Goal: Task Accomplishment & Management: Use online tool/utility

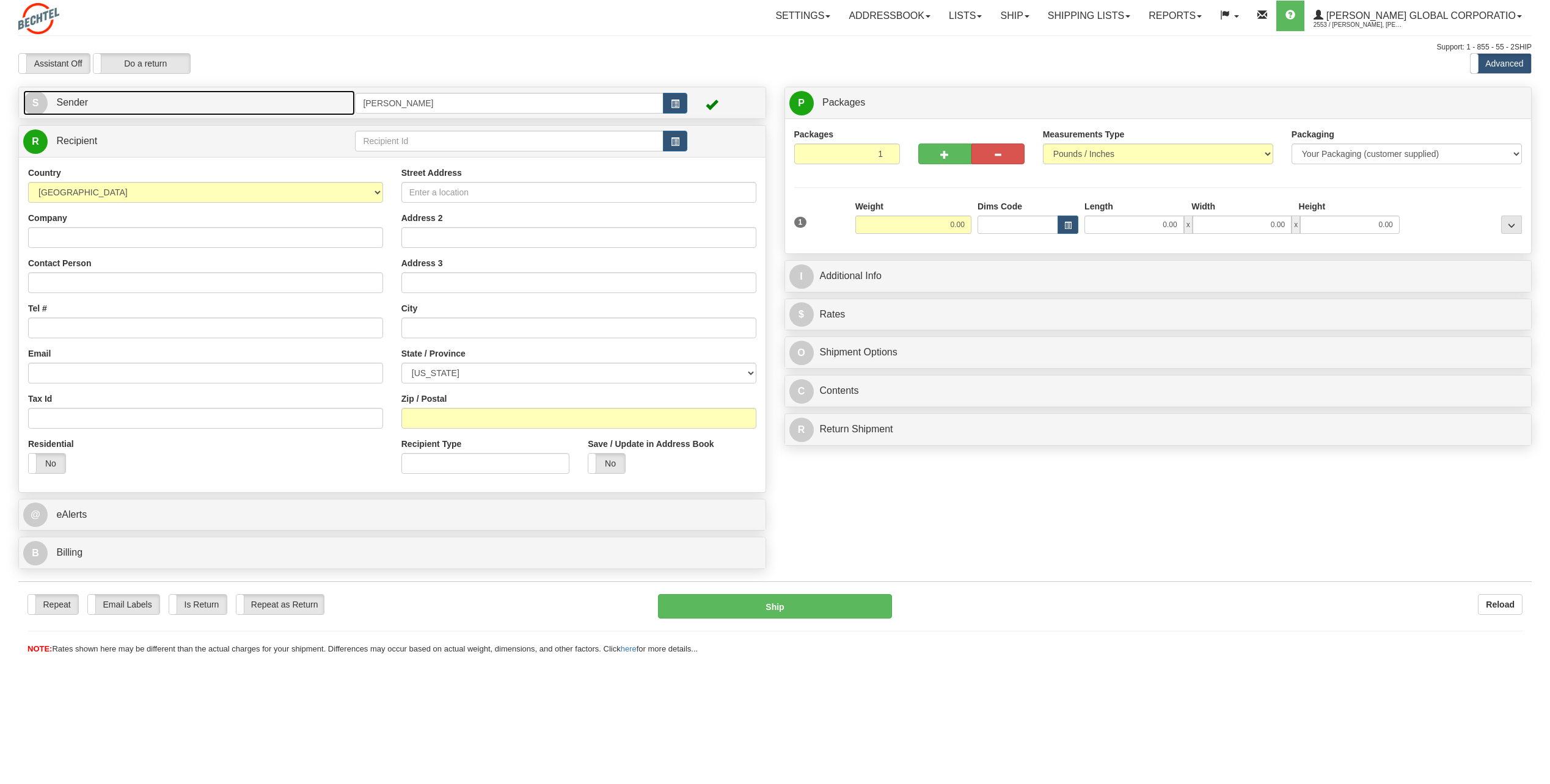
click at [34, 105] on span "S" at bounding box center [35, 103] width 25 height 25
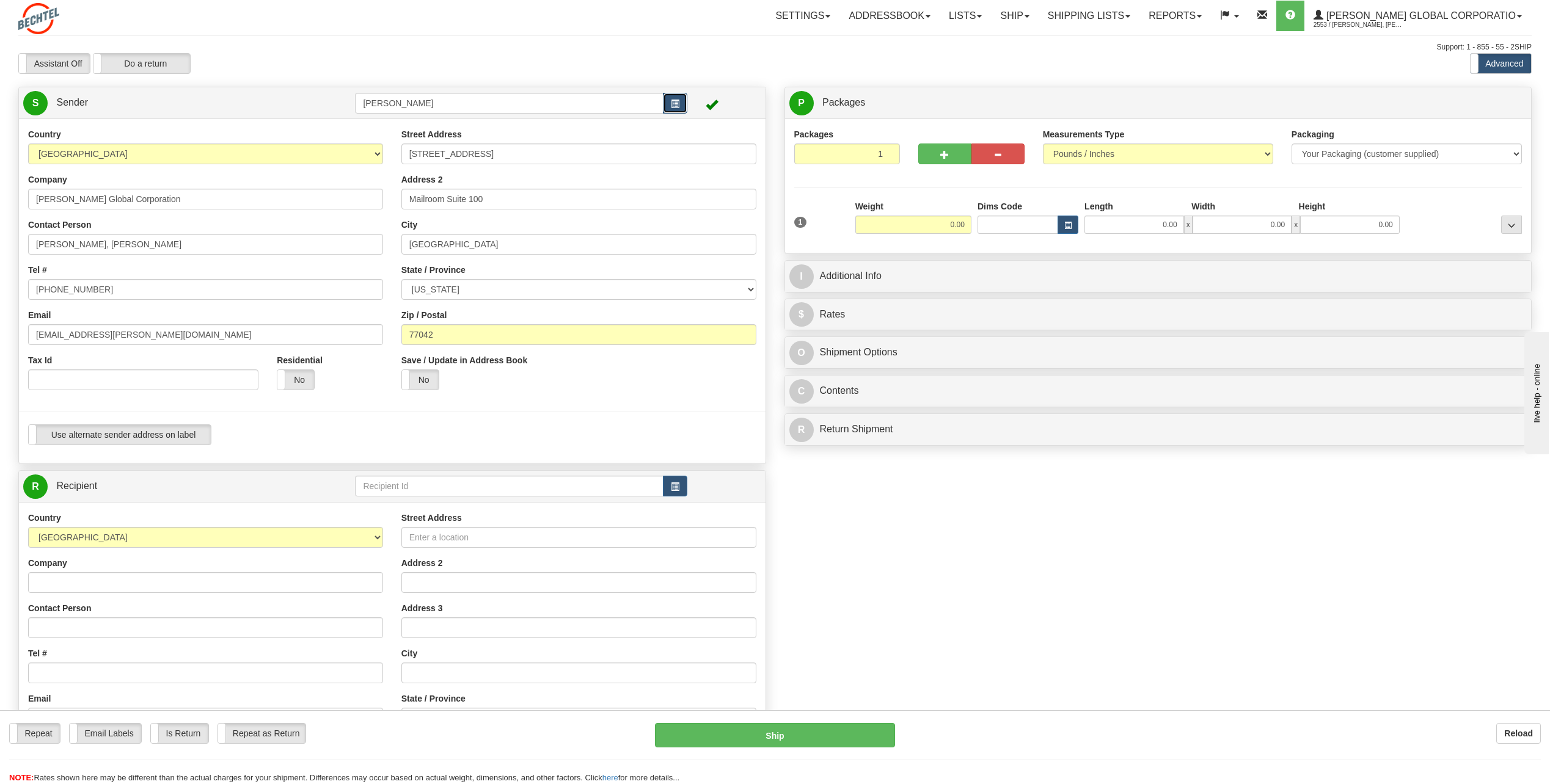
click at [679, 102] on span "button" at bounding box center [675, 104] width 8 height 8
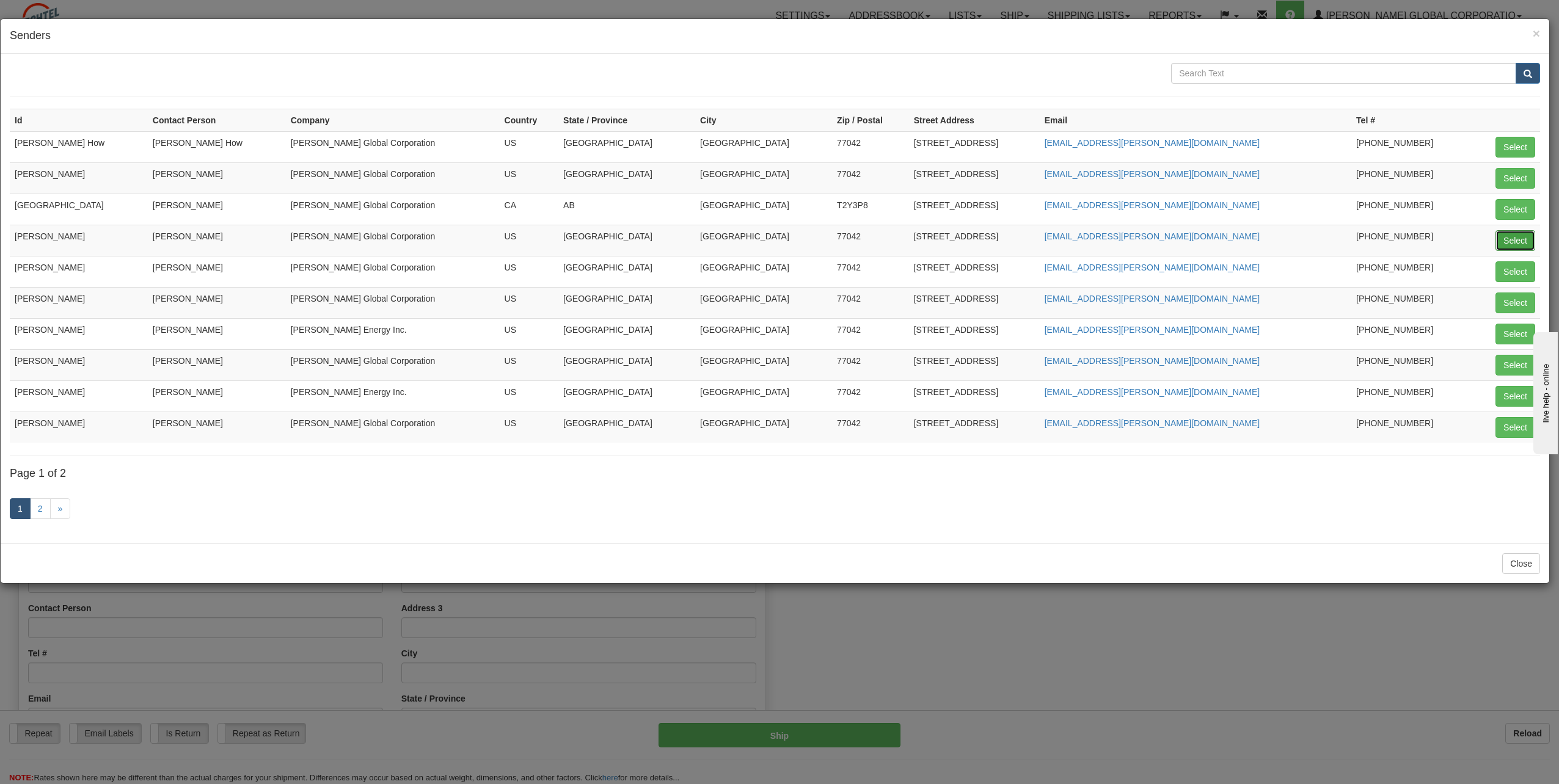
click at [1528, 234] on button "Select" at bounding box center [1515, 241] width 39 height 21
type input "[PERSON_NAME]"
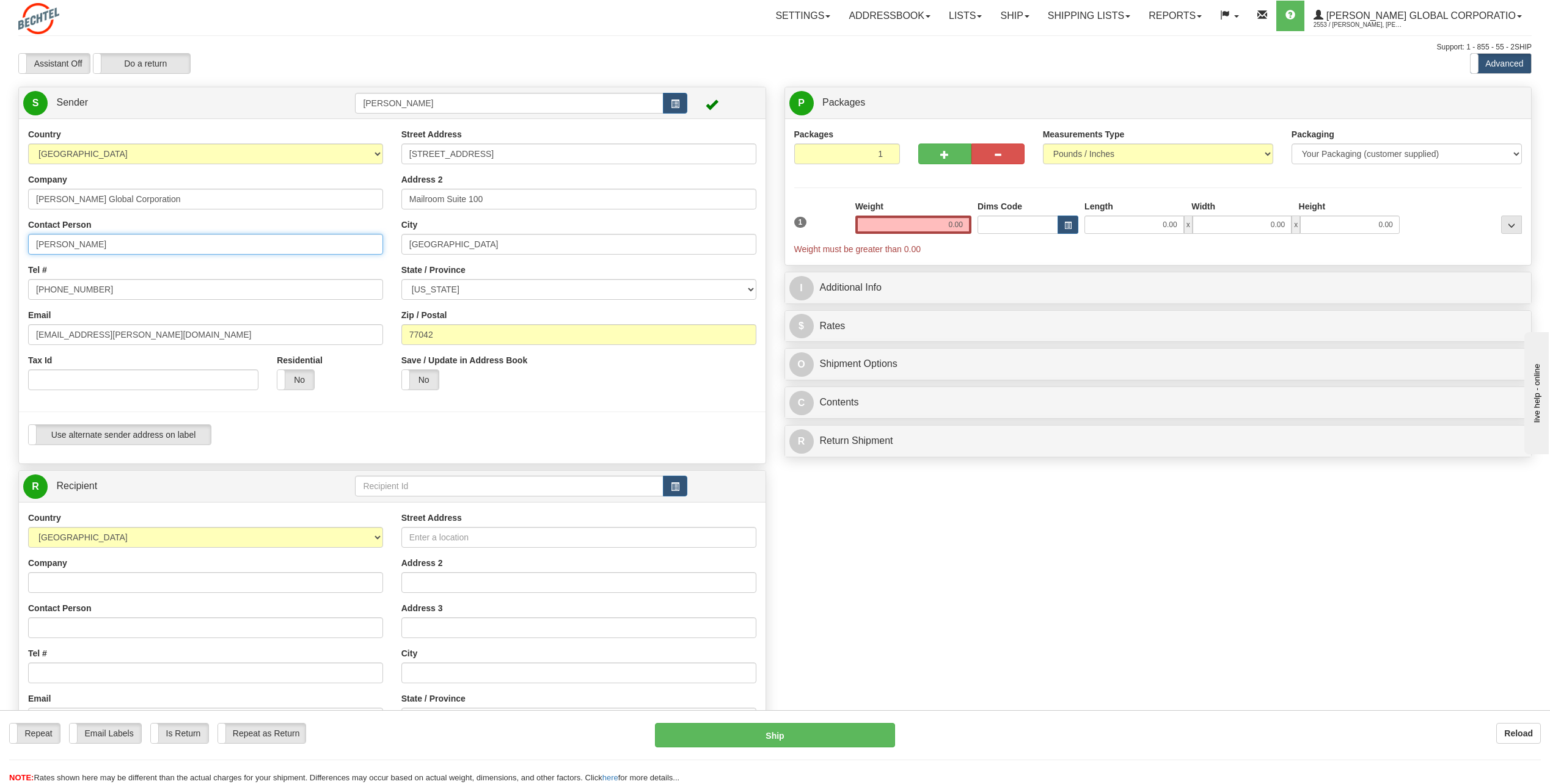
click at [126, 243] on input "[PERSON_NAME]" at bounding box center [205, 244] width 355 height 21
type input "C"
type input "[PERSON_NAME]"
click at [283, 264] on div "Country [GEOGRAPHIC_DATA] [GEOGRAPHIC_DATA] [GEOGRAPHIC_DATA] [GEOGRAPHIC_DATA]…" at bounding box center [205, 264] width 373 height 271
click at [115, 289] on input "[PHONE_NUMBER]" at bounding box center [205, 289] width 355 height 21
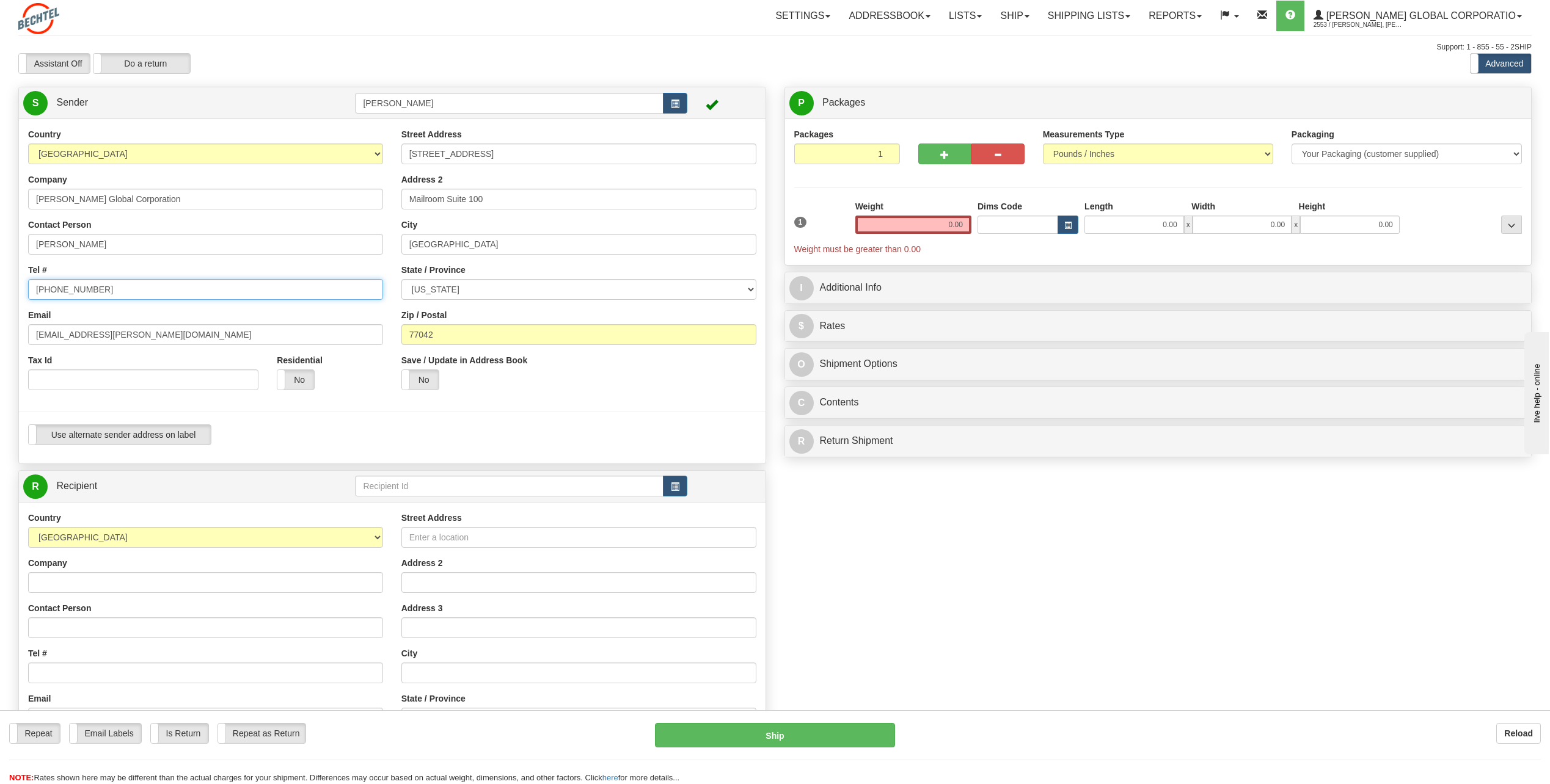
type input "[PHONE_NUMBER]"
click at [306, 226] on div "Contact Person [PERSON_NAME]" at bounding box center [205, 236] width 355 height 36
drag, startPoint x: 73, startPoint y: 334, endPoint x: 25, endPoint y: 329, distance: 48.3
click at [23, 333] on div "Country [GEOGRAPHIC_DATA] [GEOGRAPHIC_DATA] [GEOGRAPHIC_DATA] [GEOGRAPHIC_DATA]…" at bounding box center [205, 264] width 373 height 271
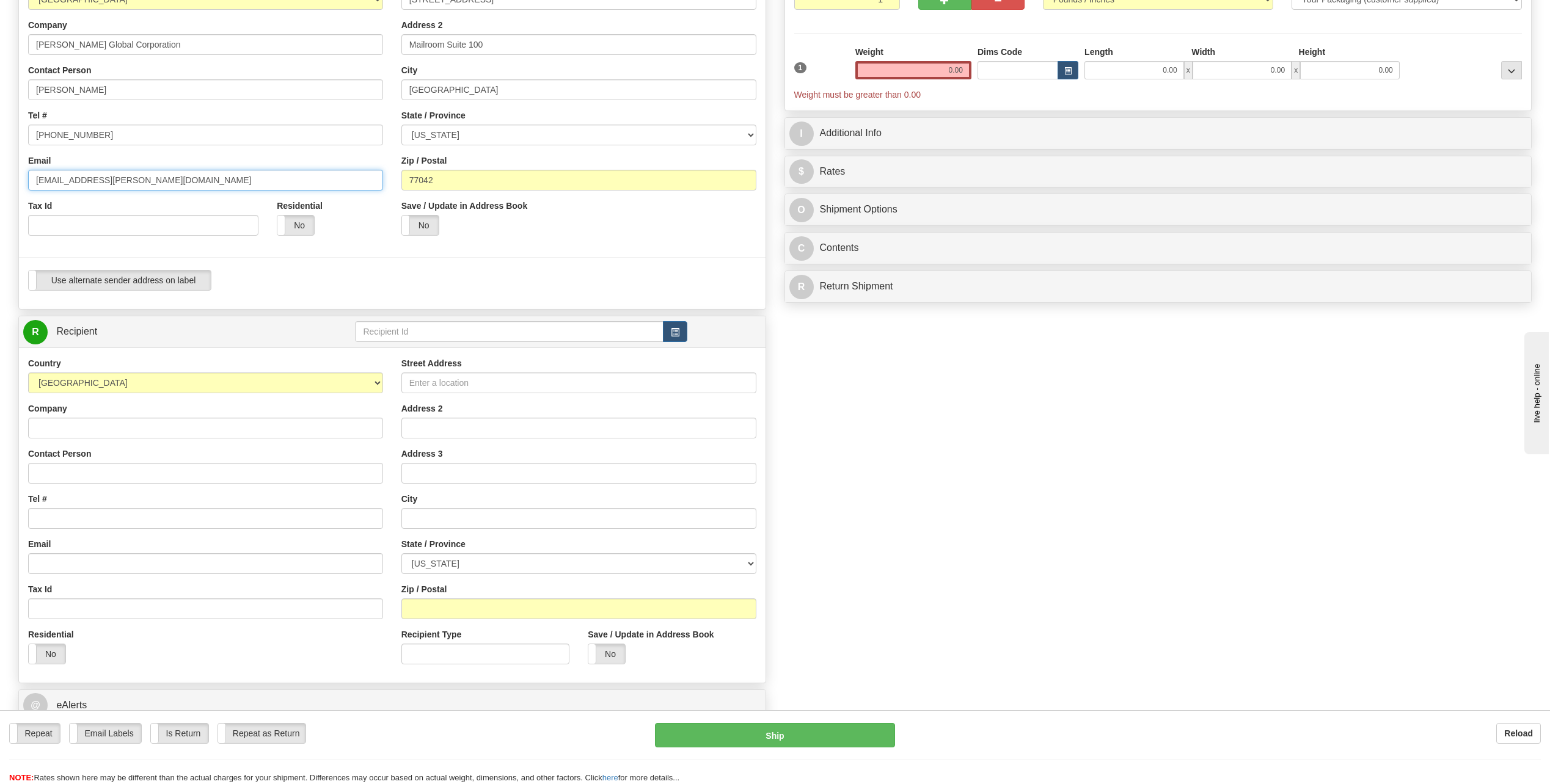
scroll to position [183, 0]
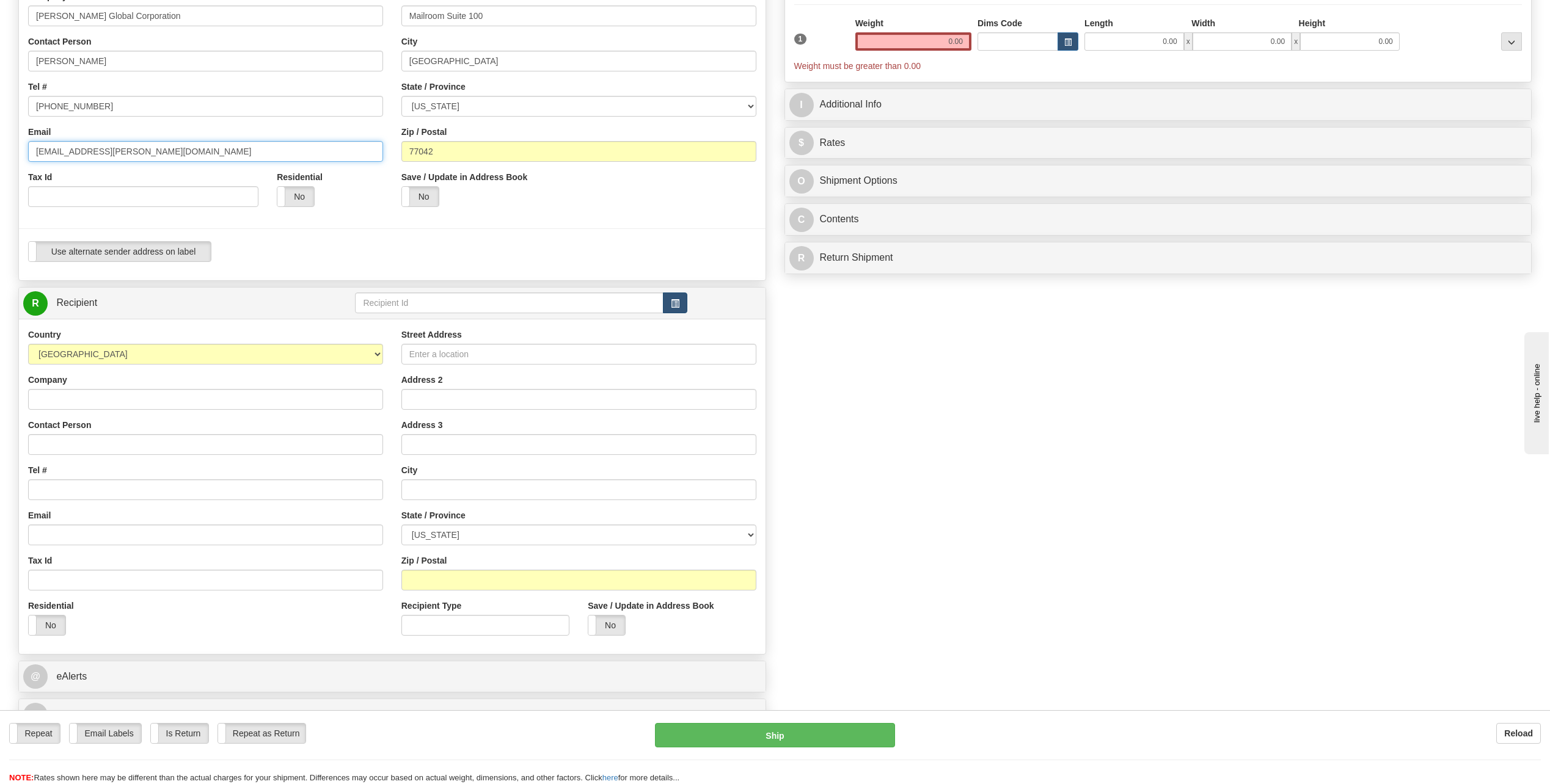
type input "[EMAIL_ADDRESS][PERSON_NAME][DOMAIN_NAME]"
click at [676, 300] on span "button" at bounding box center [675, 303] width 8 height 8
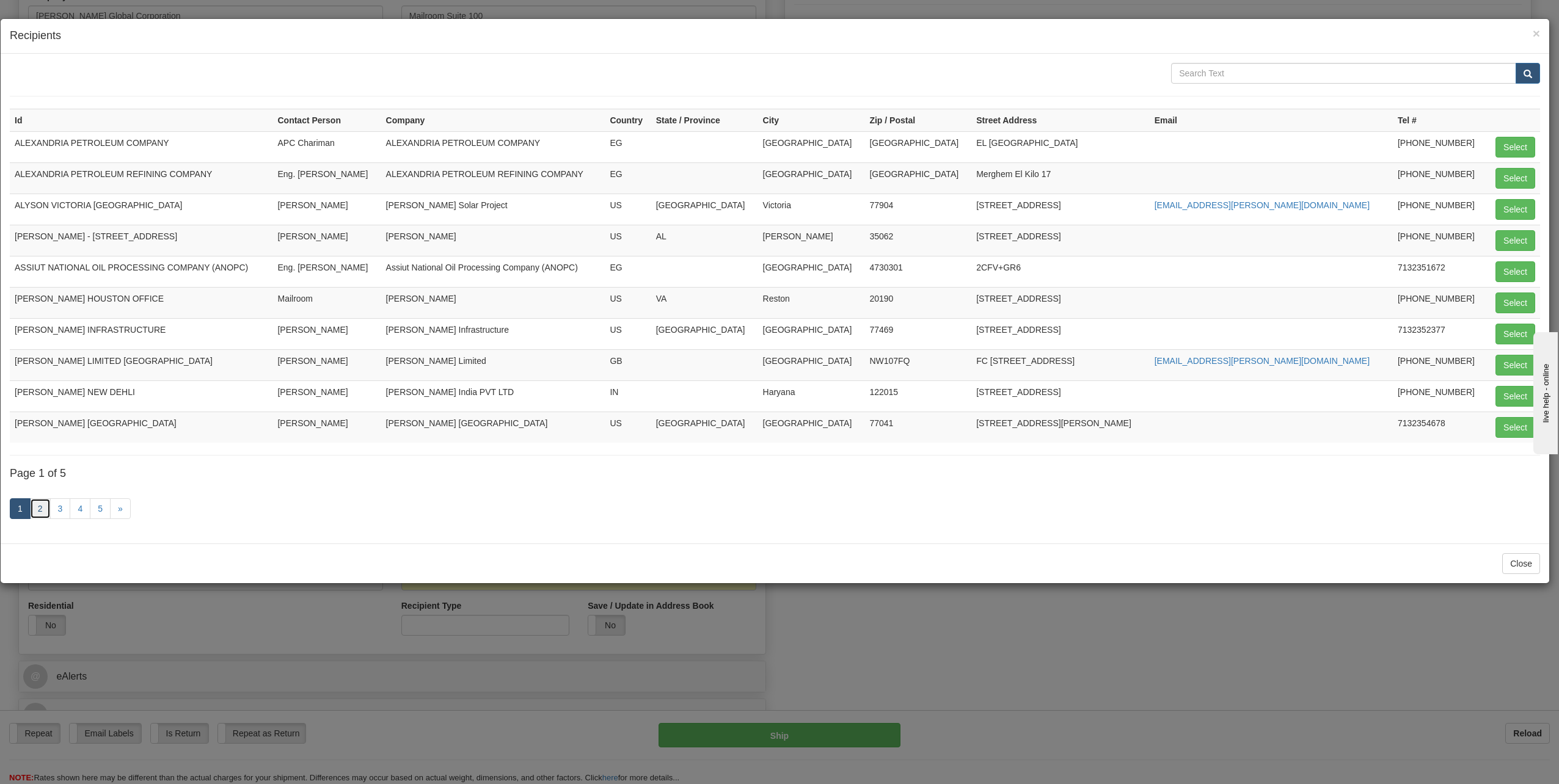
click at [44, 511] on link "2" at bounding box center [41, 509] width 21 height 21
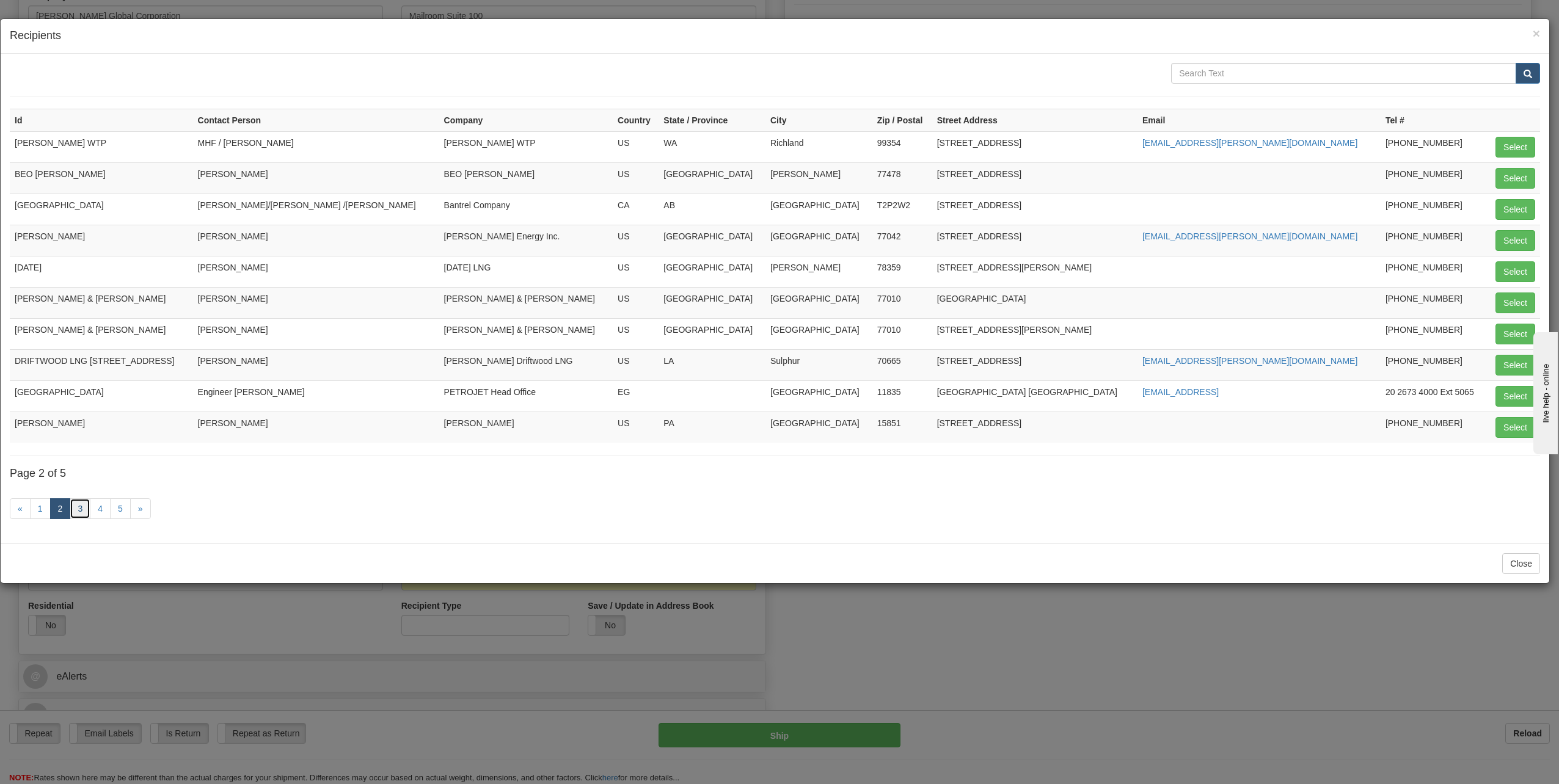
click at [82, 505] on link "3" at bounding box center [80, 509] width 21 height 21
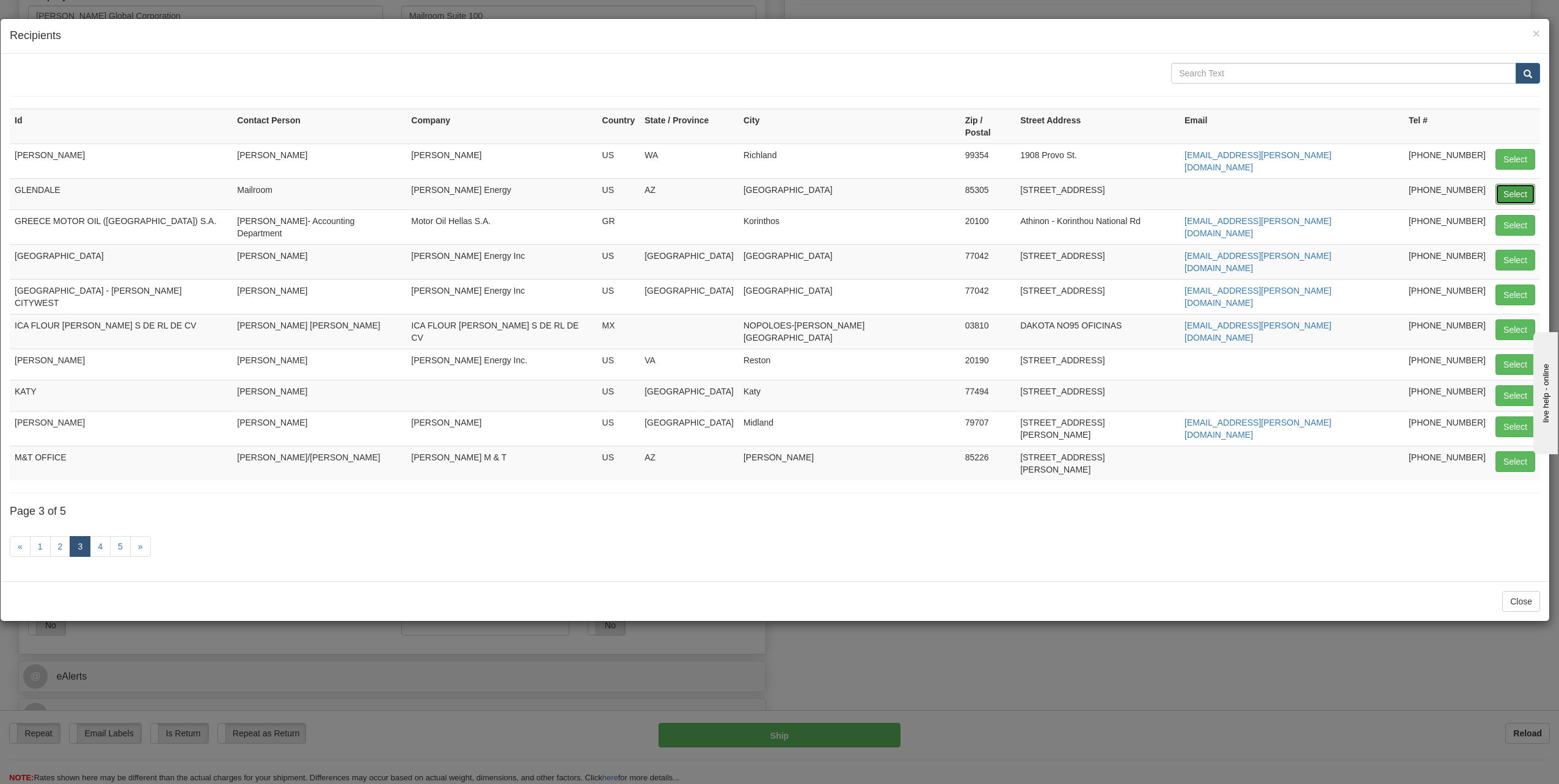
click at [1500, 184] on button "Select" at bounding box center [1515, 195] width 39 height 21
type input "GLENDALE"
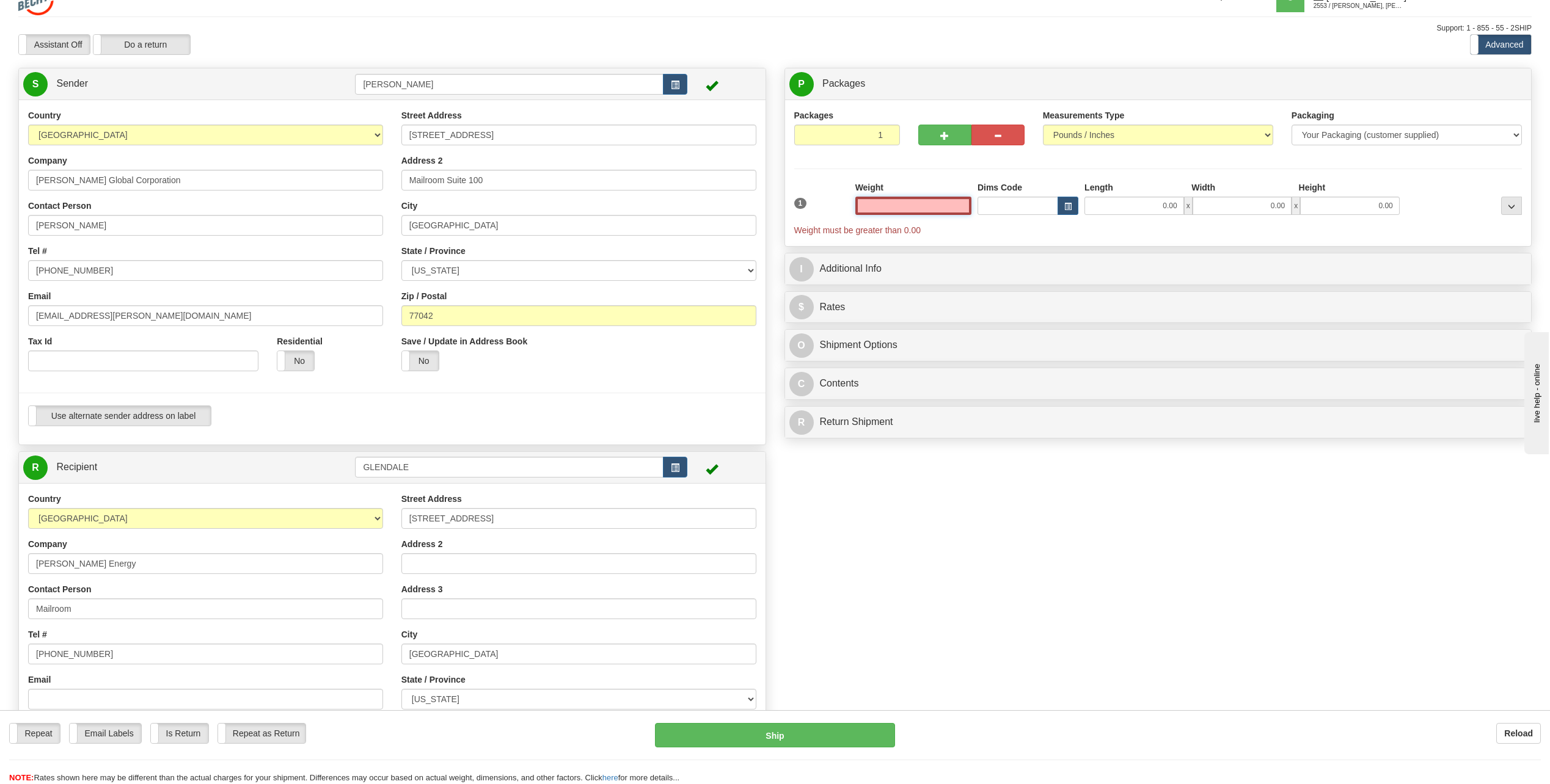
scroll to position [0, 0]
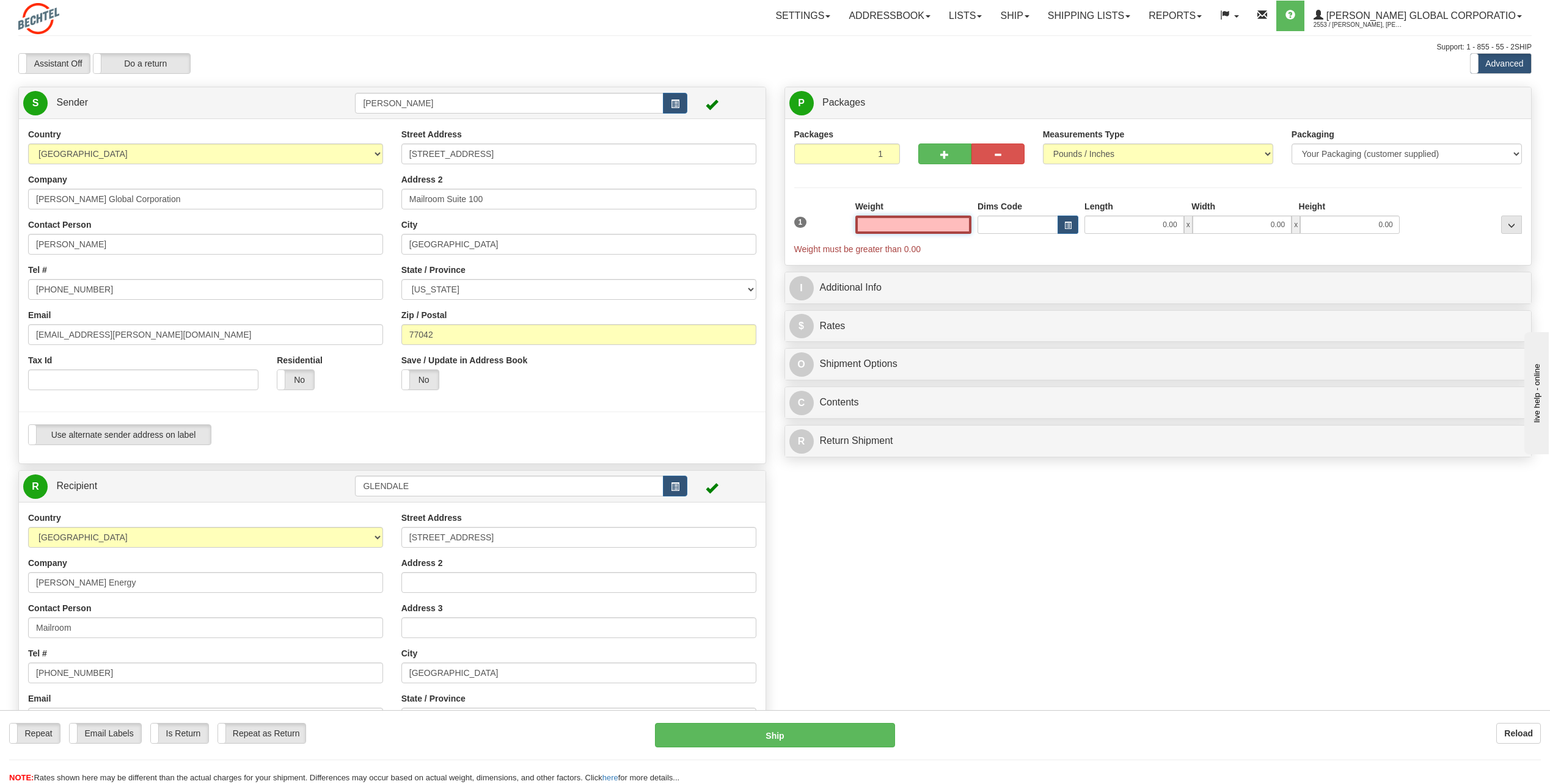
drag, startPoint x: 941, startPoint y: 221, endPoint x: 1106, endPoint y: 219, distance: 165.0
click at [1094, 214] on div "1 Weight Dims Code Length x" at bounding box center [1158, 228] width 735 height 55
type input "0.50"
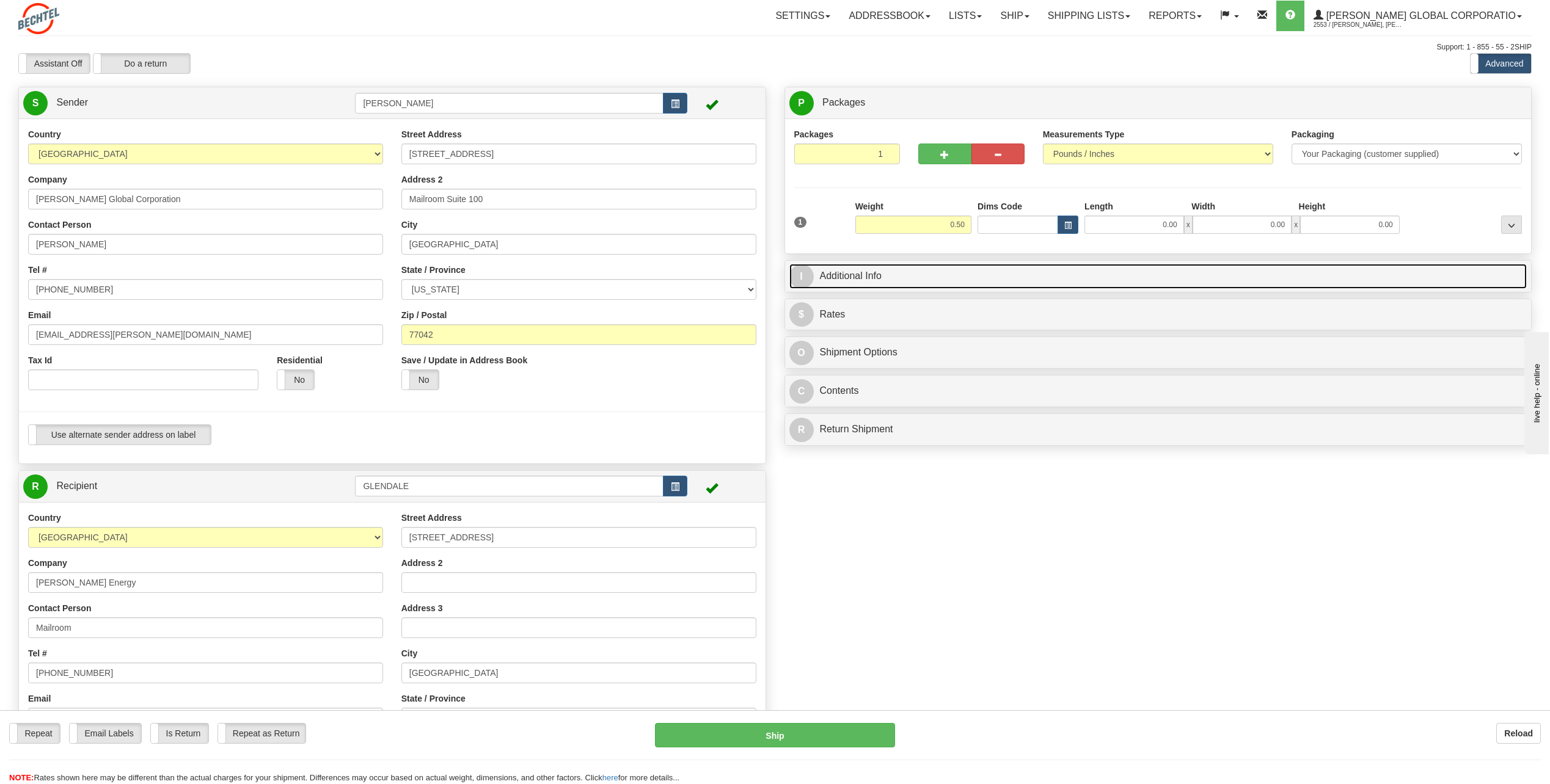
click at [806, 278] on span "I" at bounding box center [801, 276] width 25 height 25
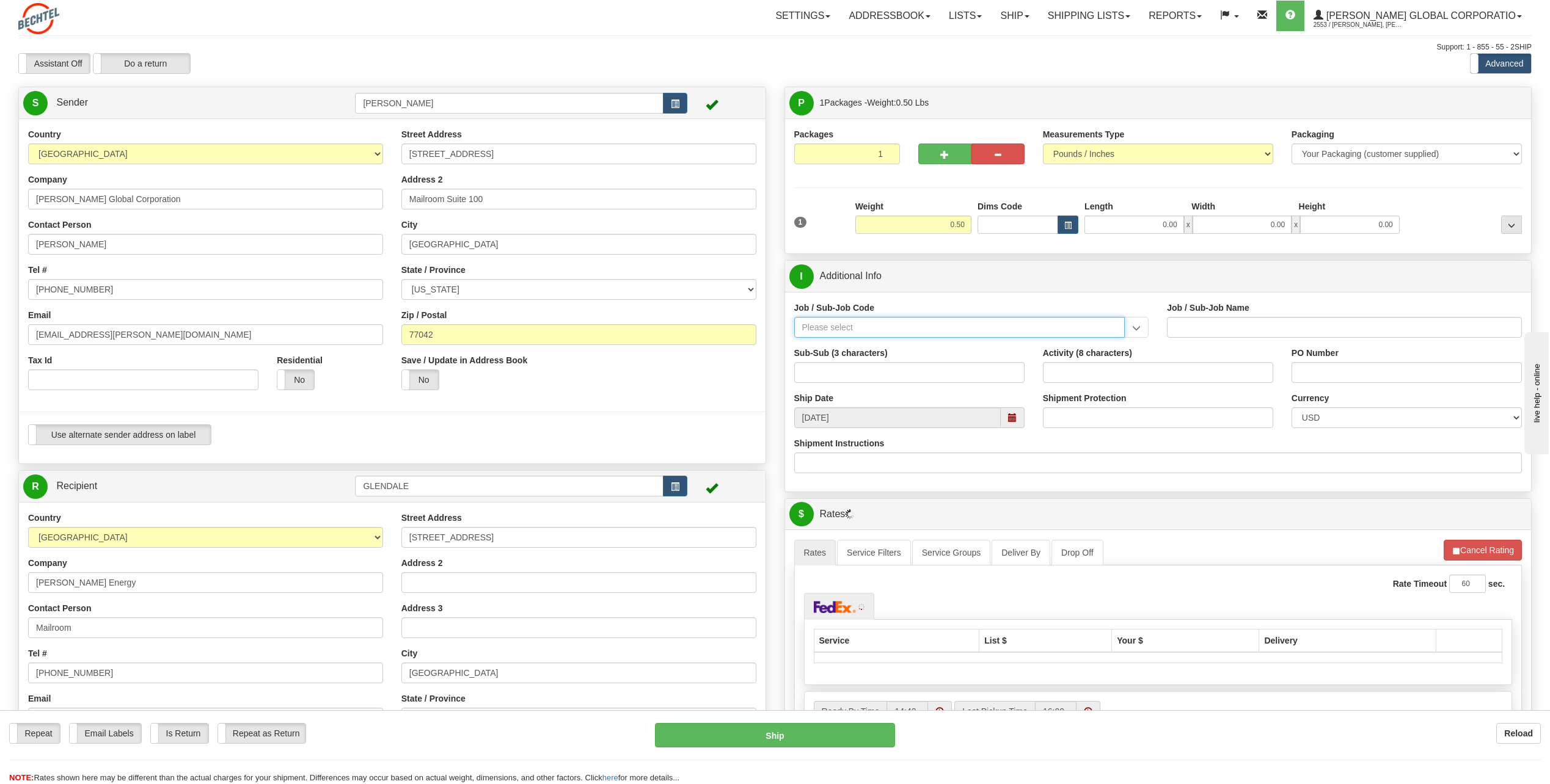
click at [848, 324] on input "Job / Sub-Job Code" at bounding box center [960, 327] width 331 height 21
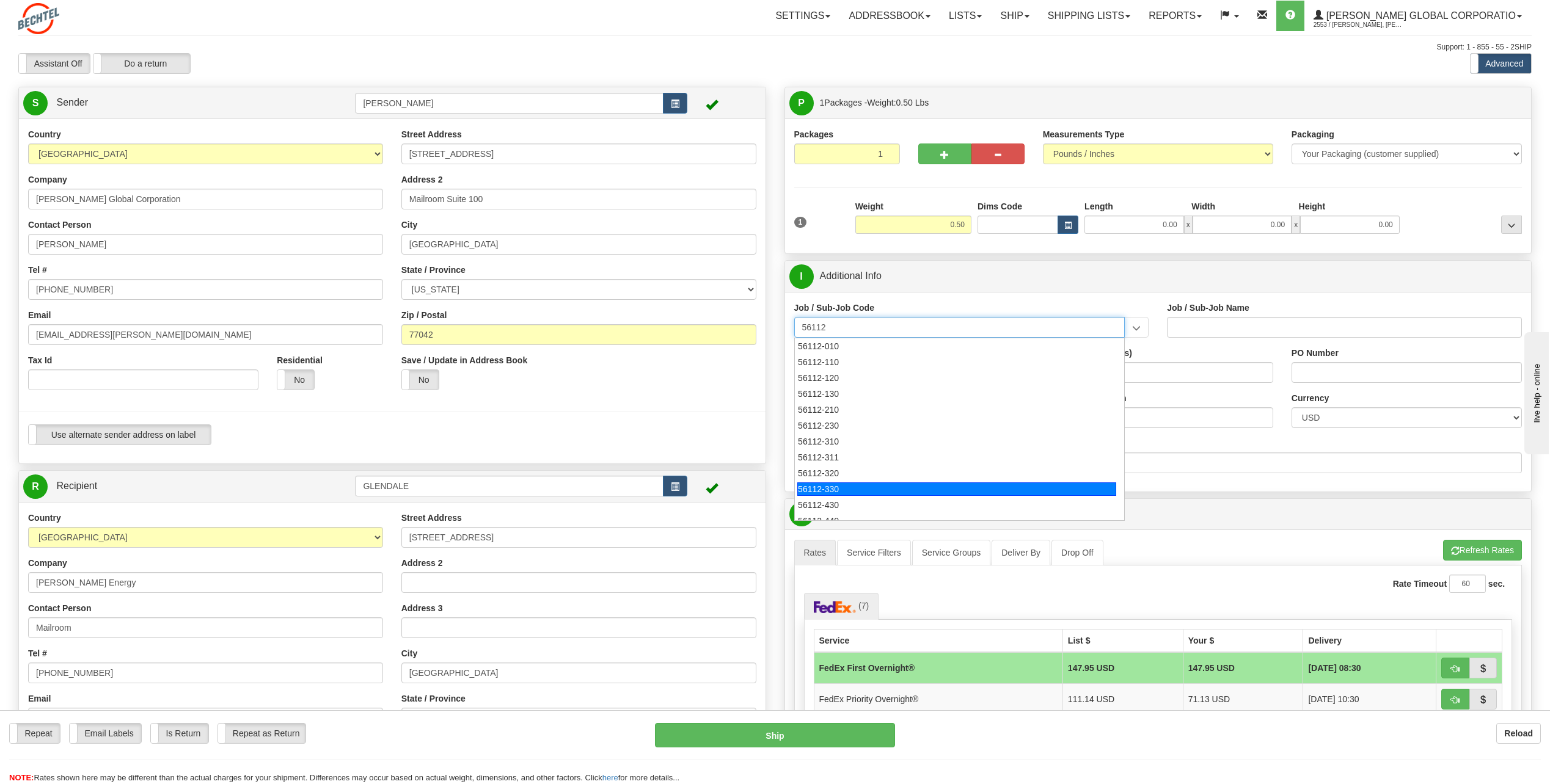
click at [843, 485] on div "56112-330" at bounding box center [957, 489] width 319 height 13
type input "56112-330"
type input "CITY WEST - TIER 3 - MAIL DISTRIBUTION SERVICES"
type input "56112-330"
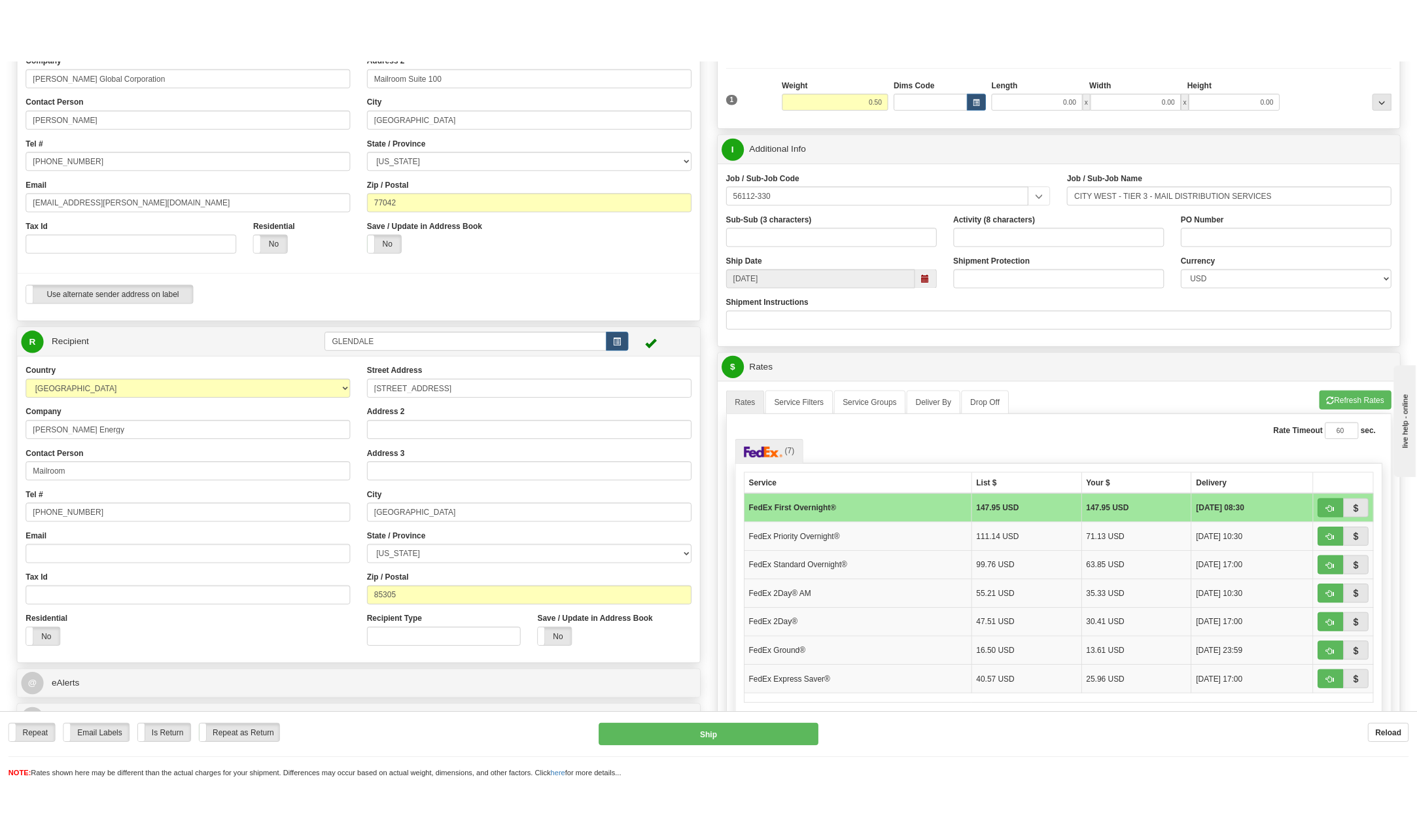
scroll to position [196, 0]
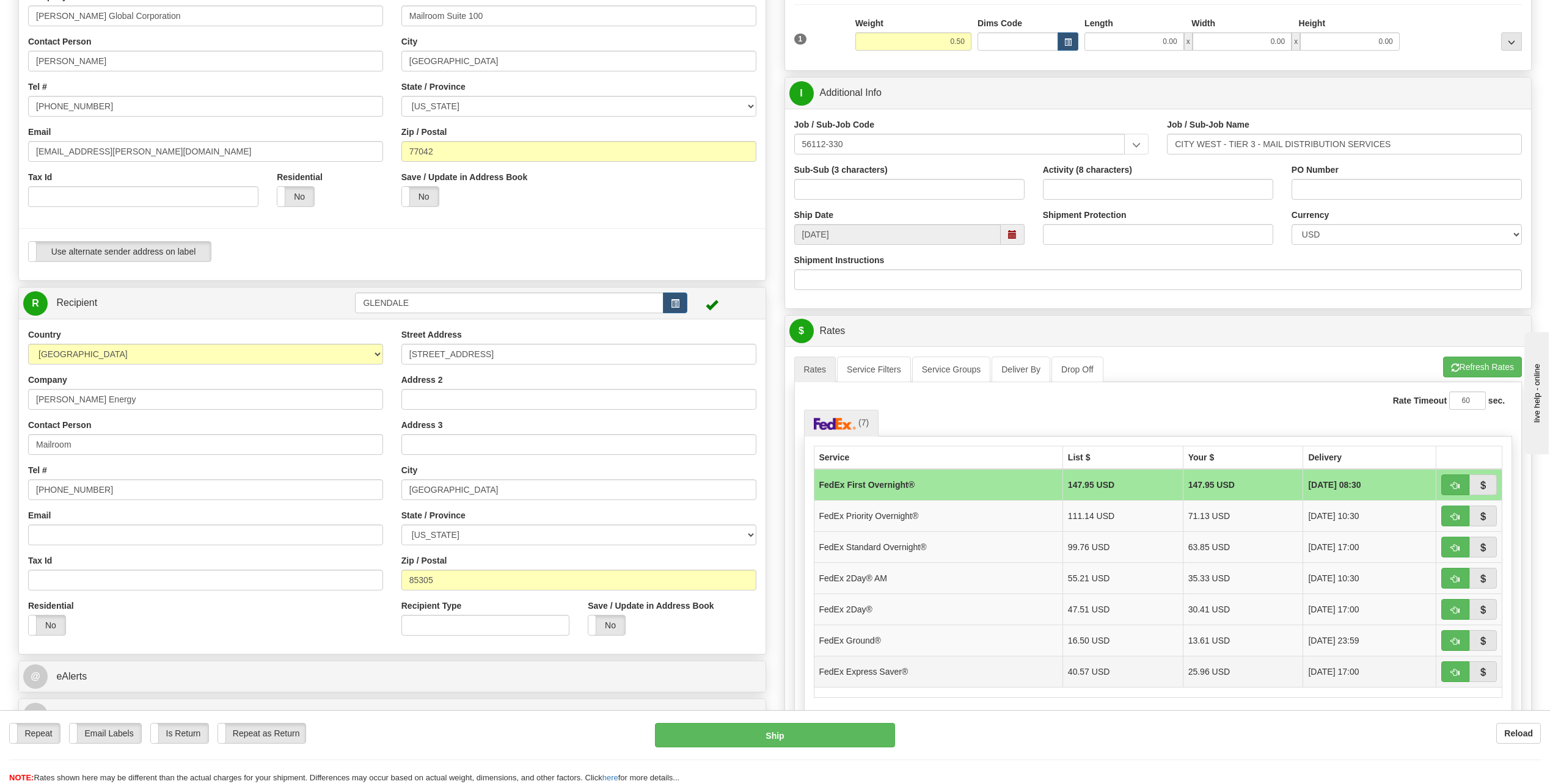
click at [842, 672] on td "FedEx Express Saver®" at bounding box center [938, 671] width 249 height 31
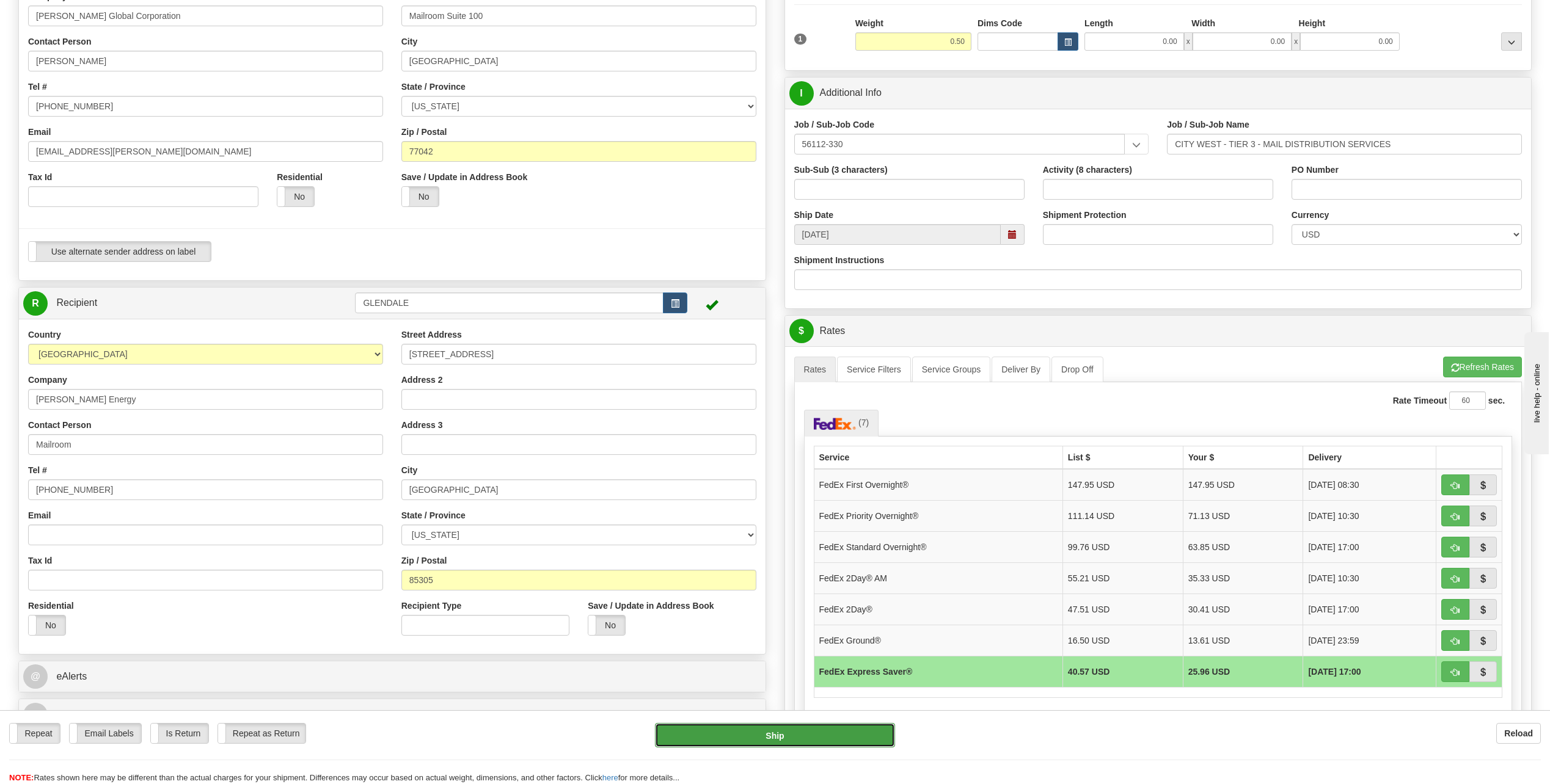
click at [788, 735] on button "Ship" at bounding box center [775, 735] width 240 height 25
type input "20"
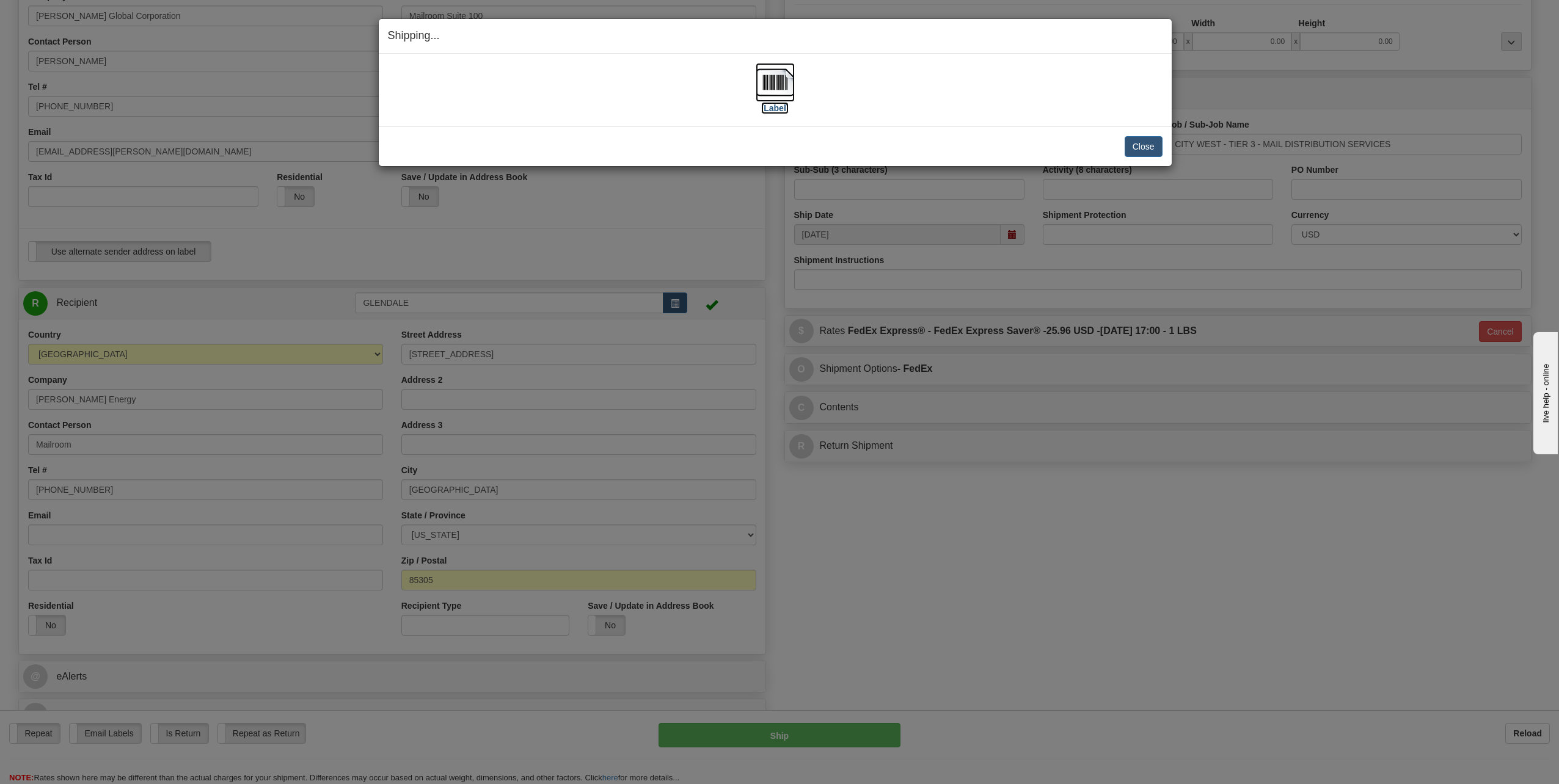
click at [787, 85] on img at bounding box center [775, 83] width 39 height 39
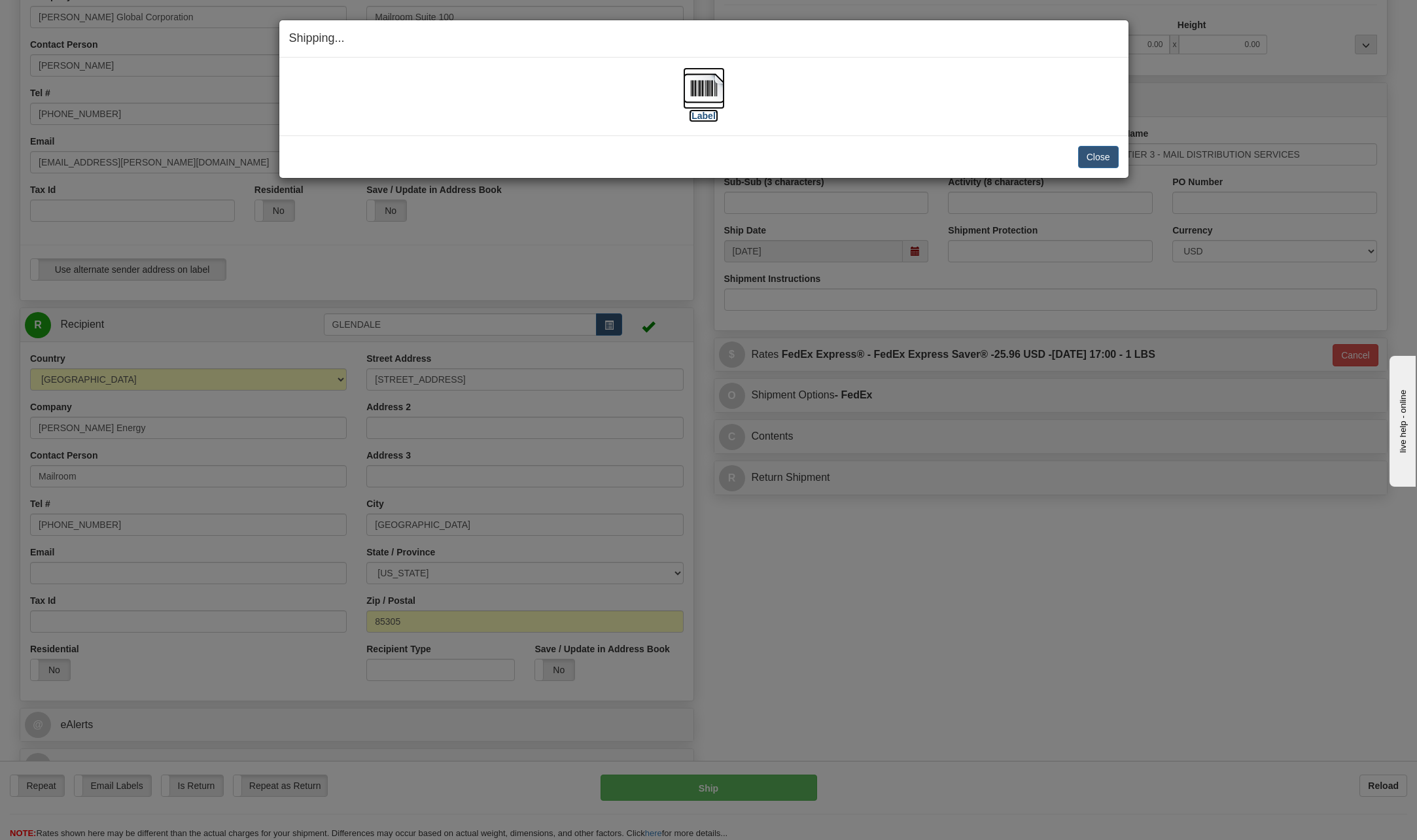
click at [715, 86] on img at bounding box center [704, 89] width 42 height 42
